Goal: Transaction & Acquisition: Book appointment/travel/reservation

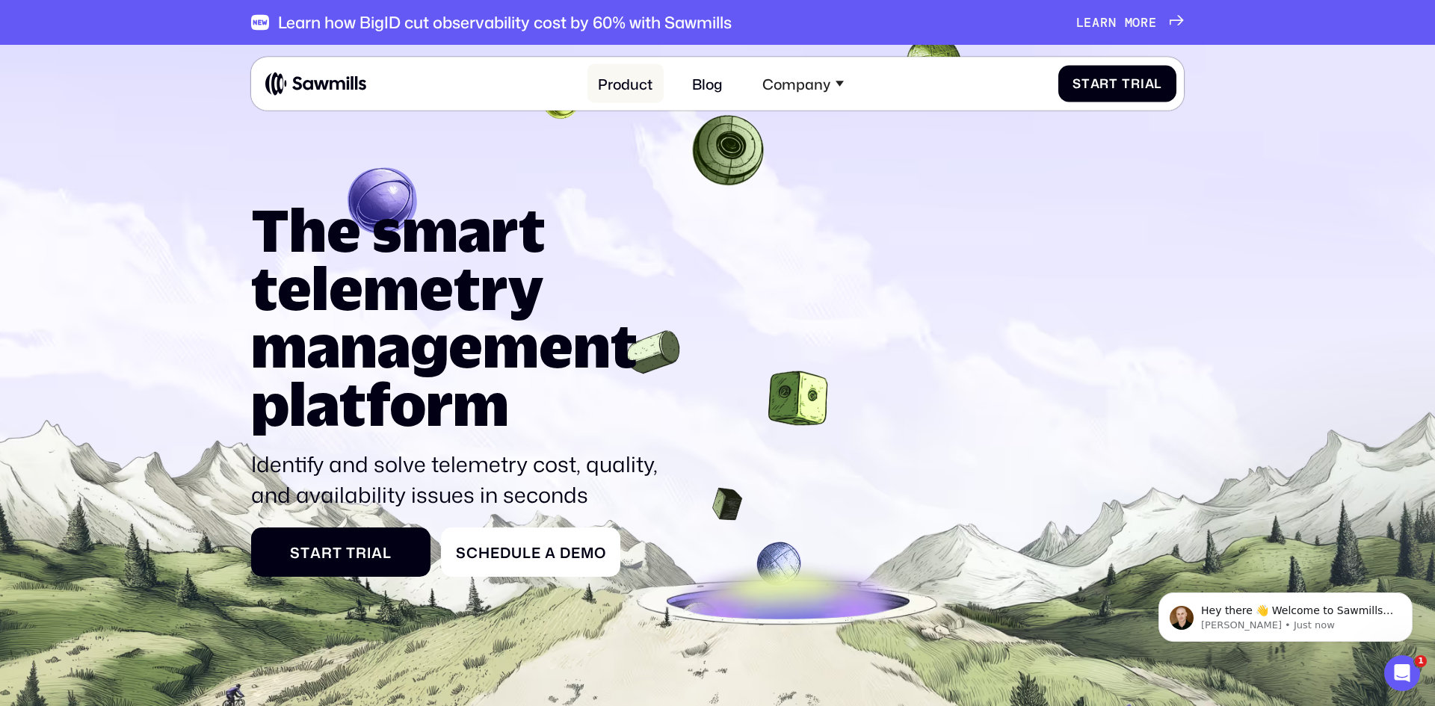
click at [635, 81] on link "Product" at bounding box center [626, 83] width 76 height 39
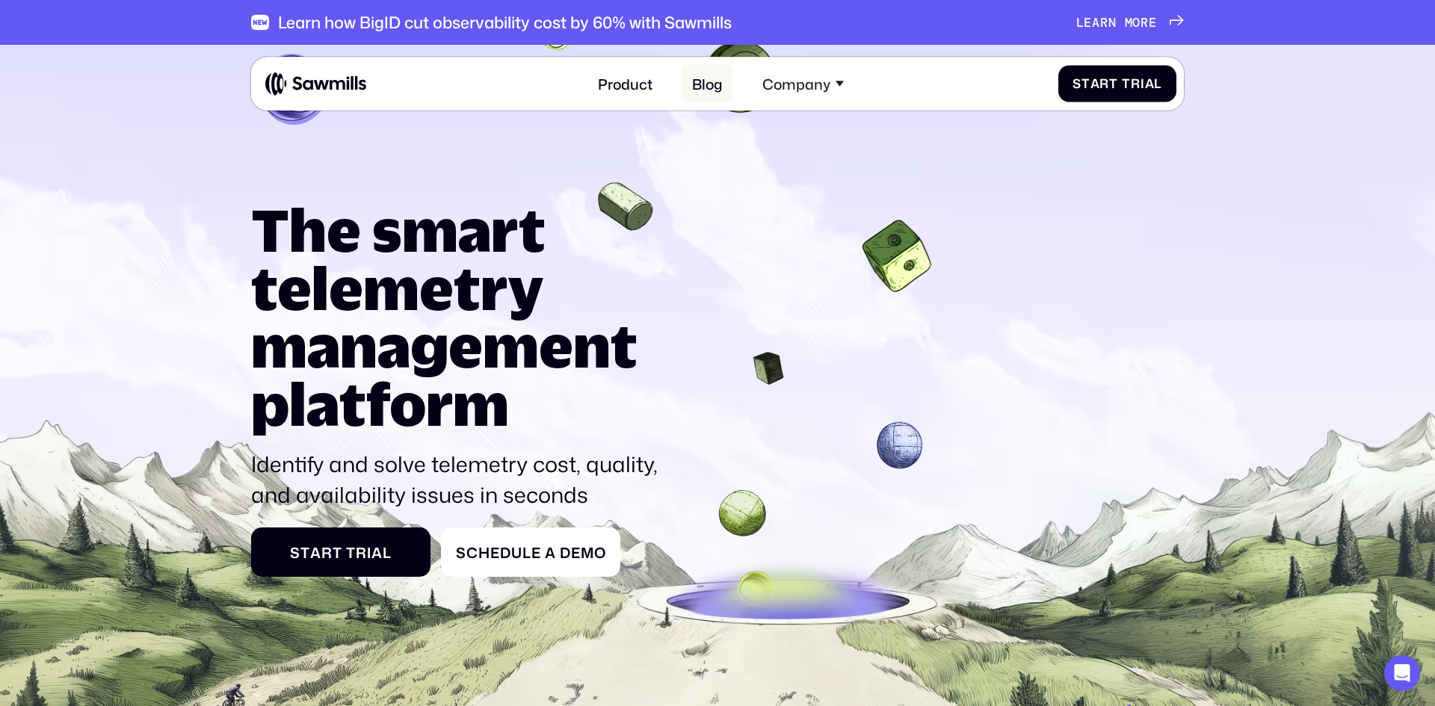
click at [718, 82] on link "Blog" at bounding box center [708, 83] width 52 height 39
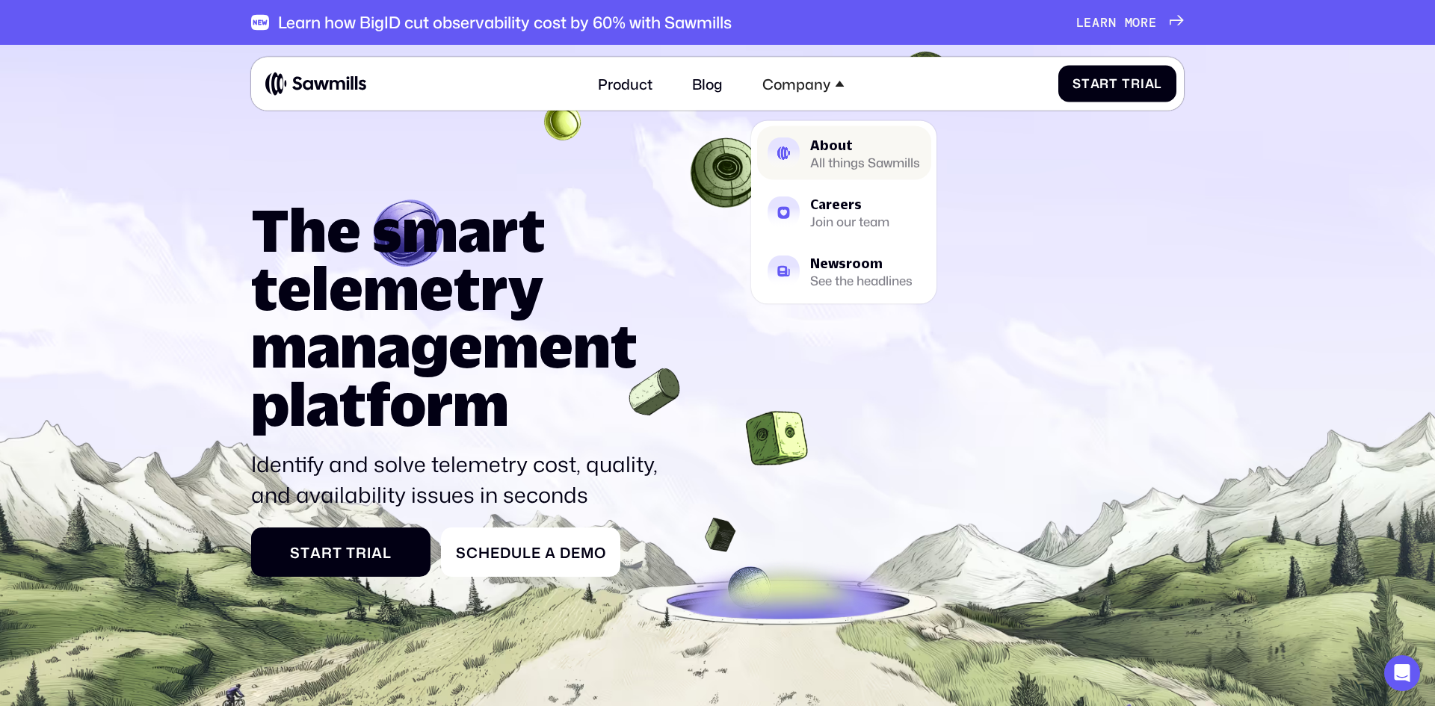
click at [834, 151] on div "About" at bounding box center [865, 144] width 110 height 13
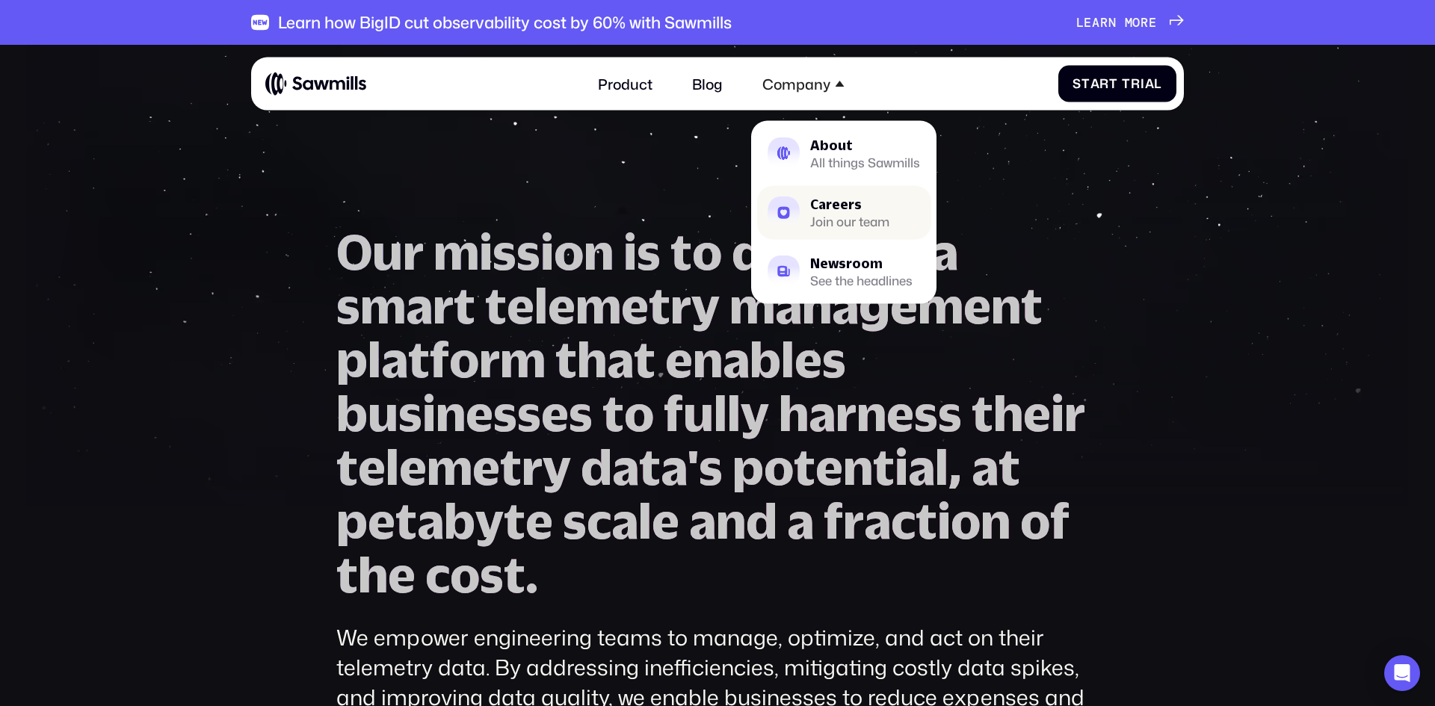
click at [822, 216] on div "Join our team" at bounding box center [849, 221] width 79 height 11
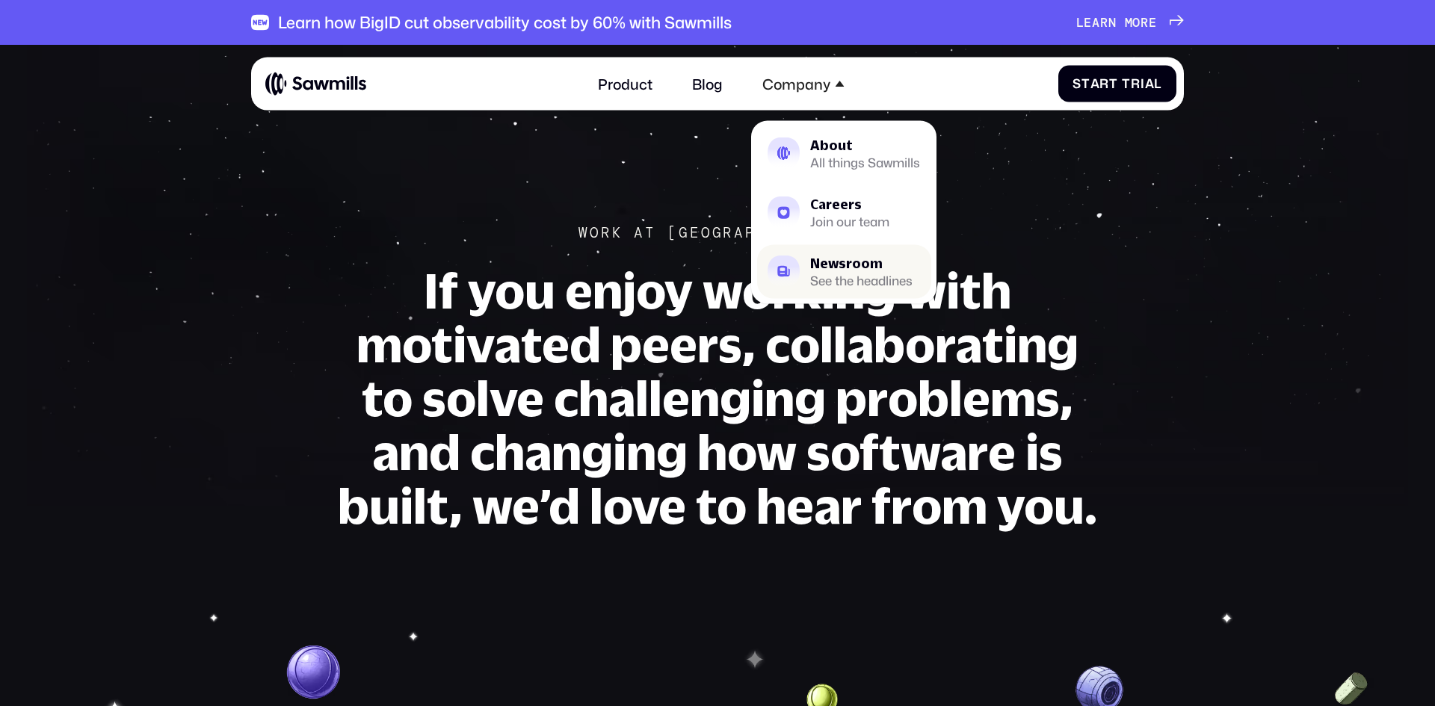
click at [831, 263] on div "Newsroom" at bounding box center [861, 262] width 102 height 13
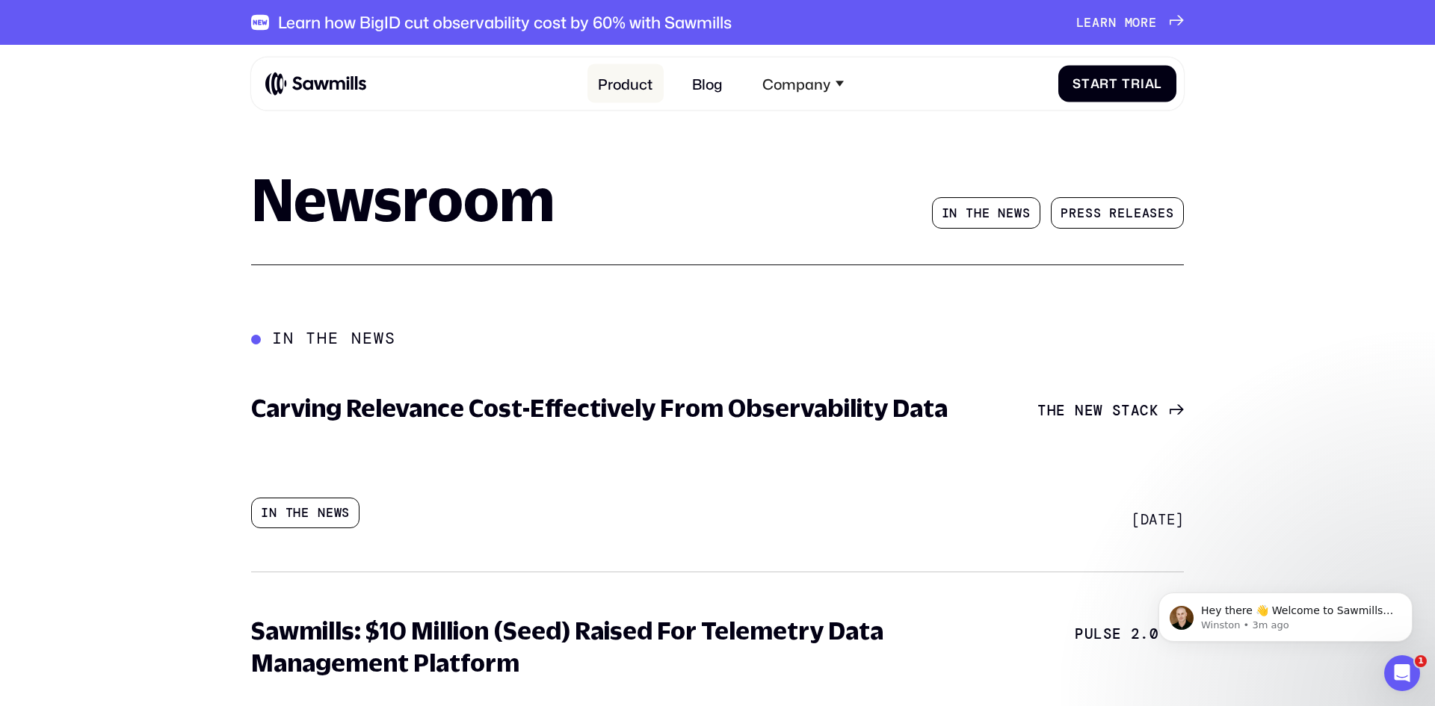
click at [600, 83] on link "Product" at bounding box center [626, 83] width 76 height 39
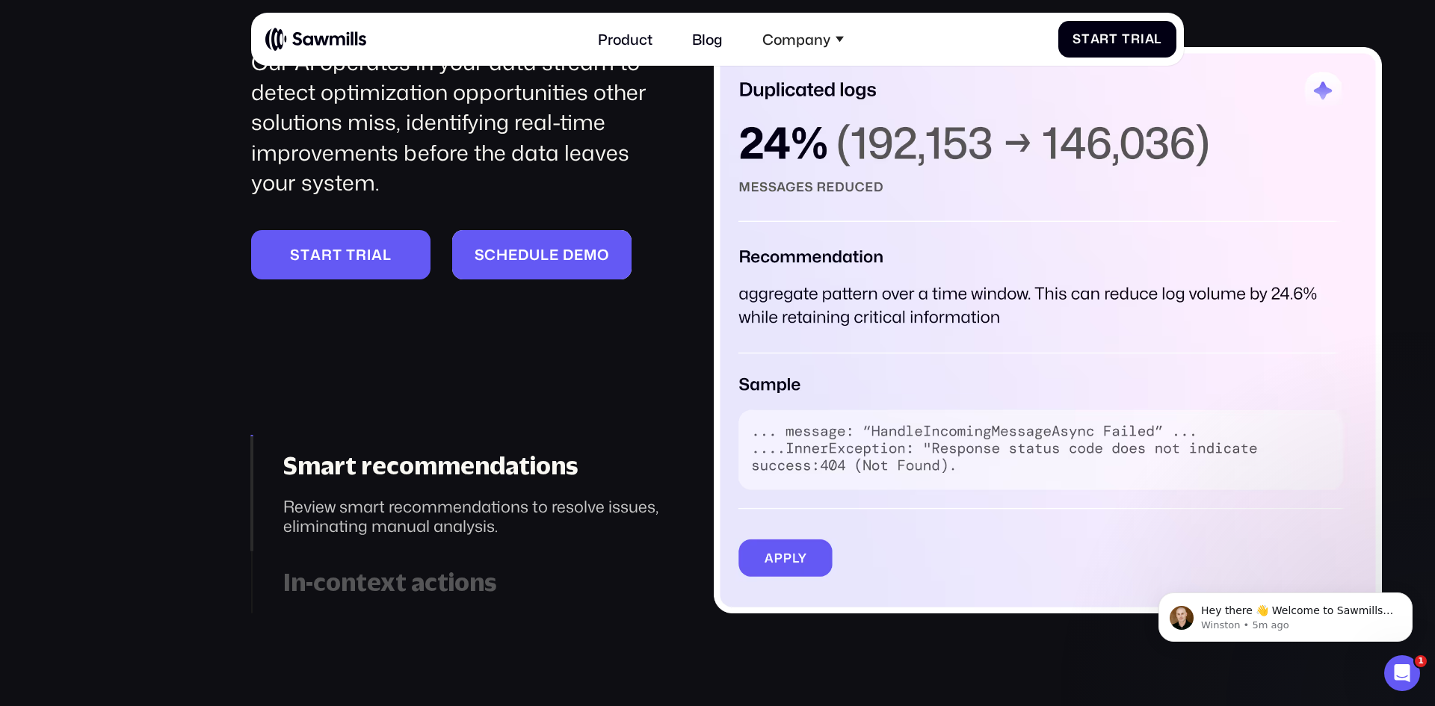
scroll to position [2187, 0]
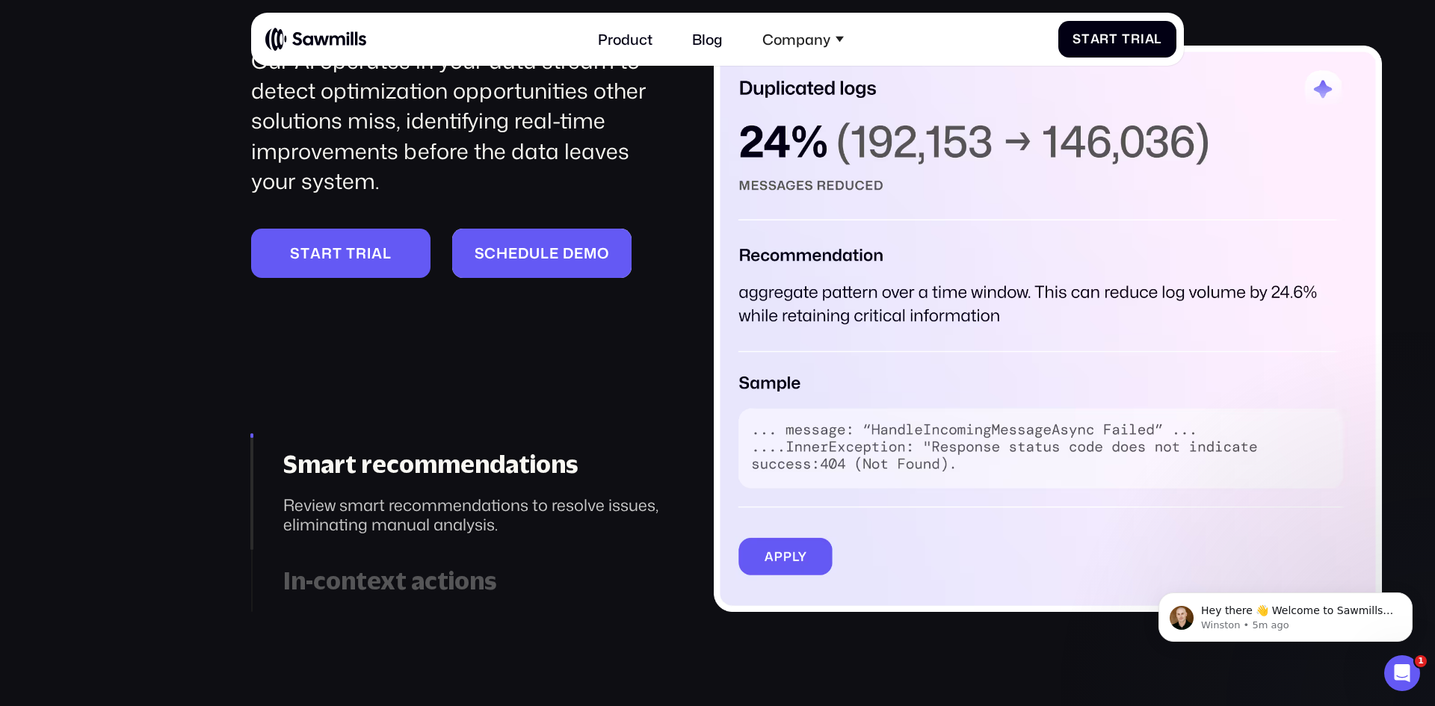
click at [539, 266] on link "S c h e d u l e d e m o S c h e d u l e d e m o" at bounding box center [541, 253] width 179 height 49
click at [543, 250] on span "l" at bounding box center [544, 252] width 9 height 17
